Goal: Check status: Check status

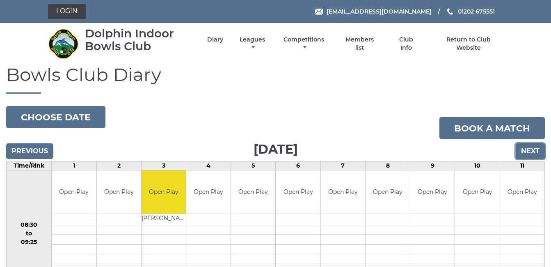
click at [534, 151] on input "Next" at bounding box center [529, 151] width 29 height 16
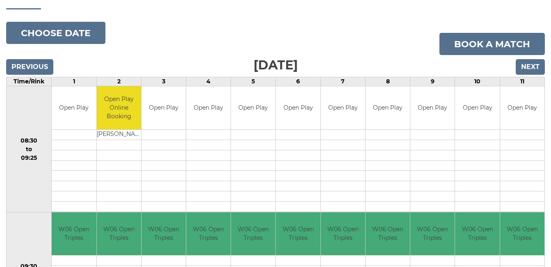
scroll to position [82, 0]
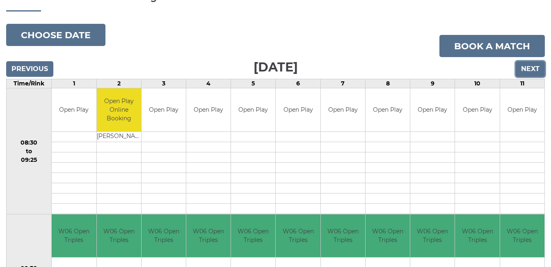
click at [531, 65] on input "Next" at bounding box center [529, 69] width 29 height 16
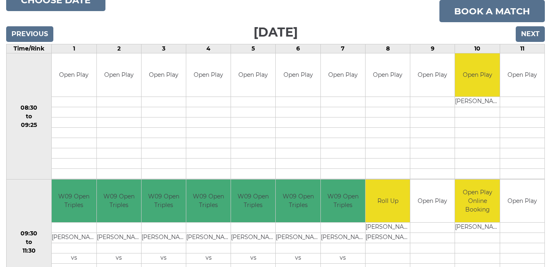
scroll to position [115, 0]
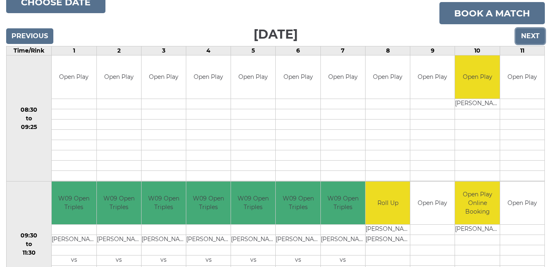
click at [526, 32] on input "Next" at bounding box center [529, 36] width 29 height 16
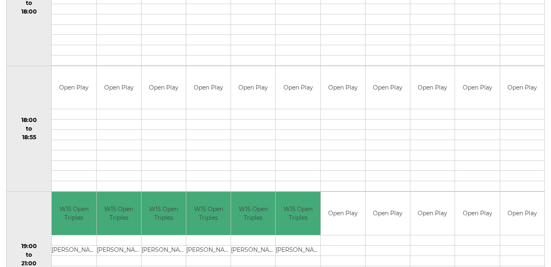
scroll to position [804, 0]
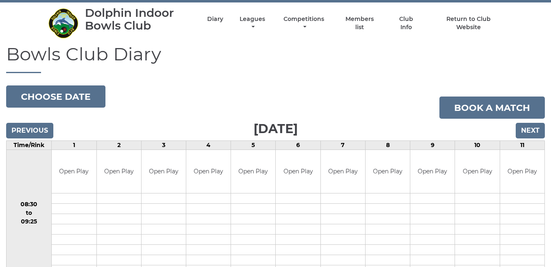
scroll to position [0, 0]
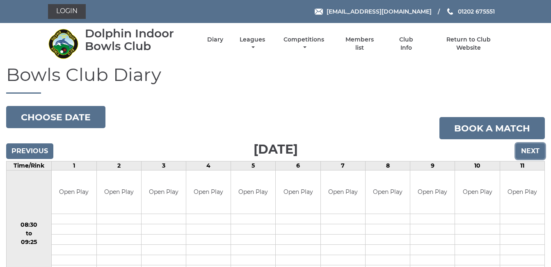
click at [536, 147] on input "Next" at bounding box center [529, 151] width 29 height 16
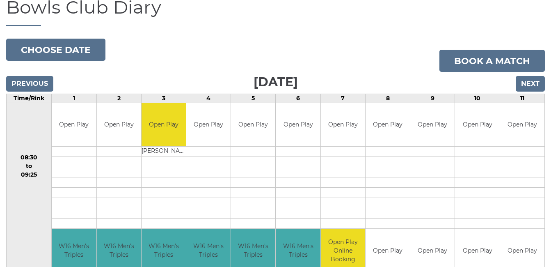
scroll to position [66, 0]
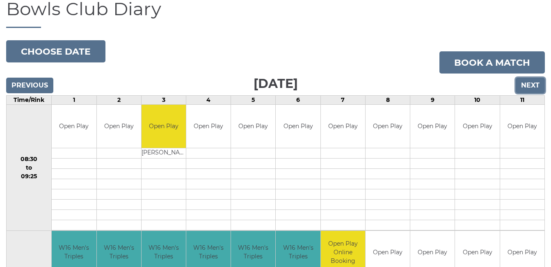
click at [526, 84] on input "Next" at bounding box center [529, 86] width 29 height 16
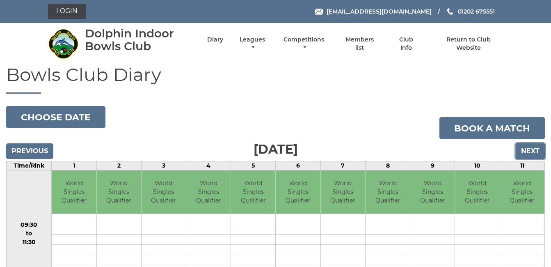
click at [534, 148] on input "Next" at bounding box center [529, 151] width 29 height 16
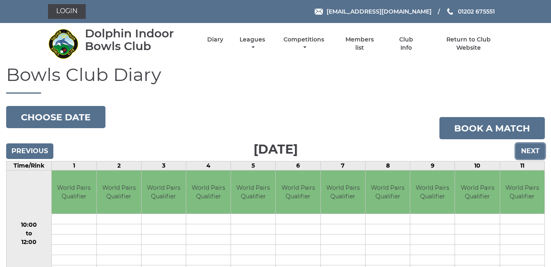
click at [537, 149] on input "Next" at bounding box center [529, 151] width 29 height 16
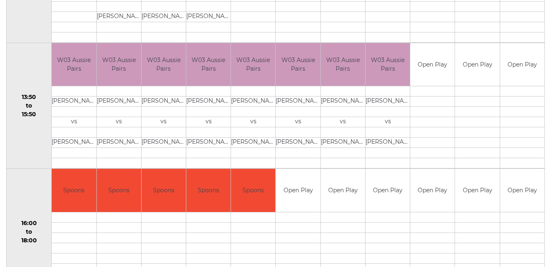
scroll to position [505, 0]
